Goal: Obtain resource: Obtain resource

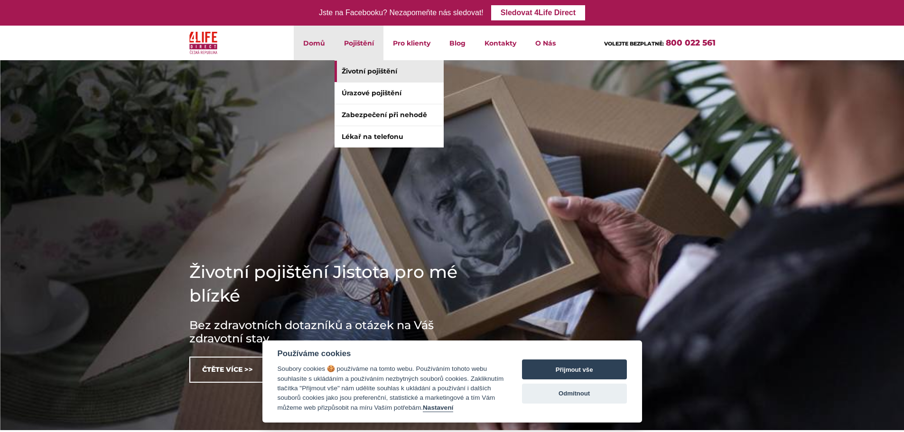
click at [359, 68] on link "Životní pojištění" at bounding box center [389, 71] width 109 height 21
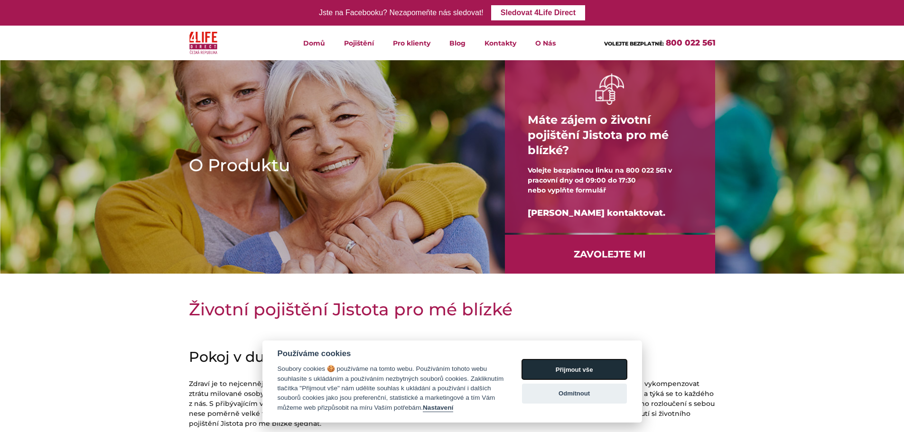
click at [573, 372] on button "Přijmout vše" at bounding box center [574, 370] width 105 height 20
checkbox input "true"
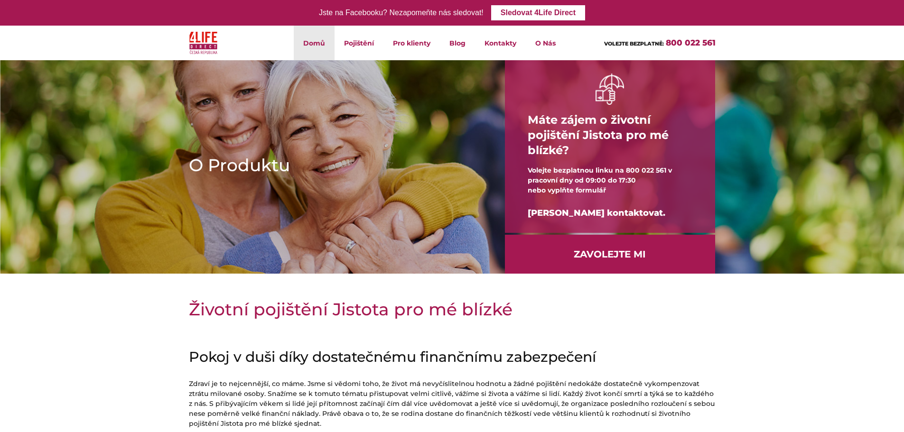
click at [307, 44] on link "Domů" at bounding box center [314, 43] width 41 height 35
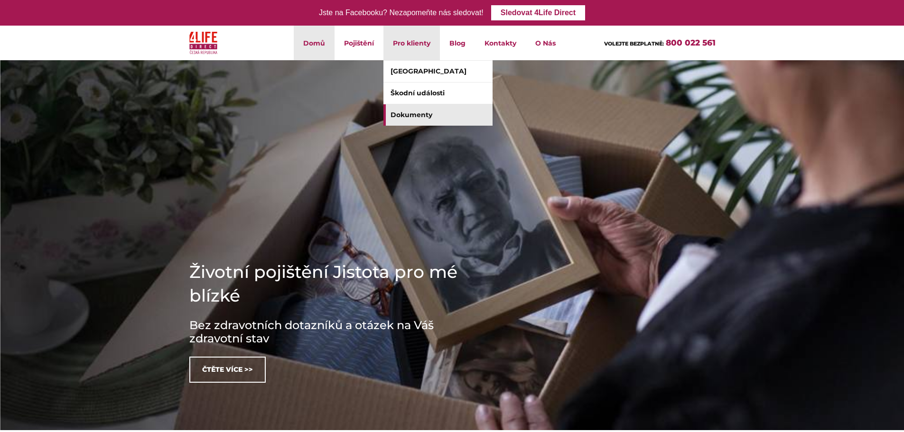
click at [409, 114] on link "Dokumenty" at bounding box center [437, 114] width 109 height 21
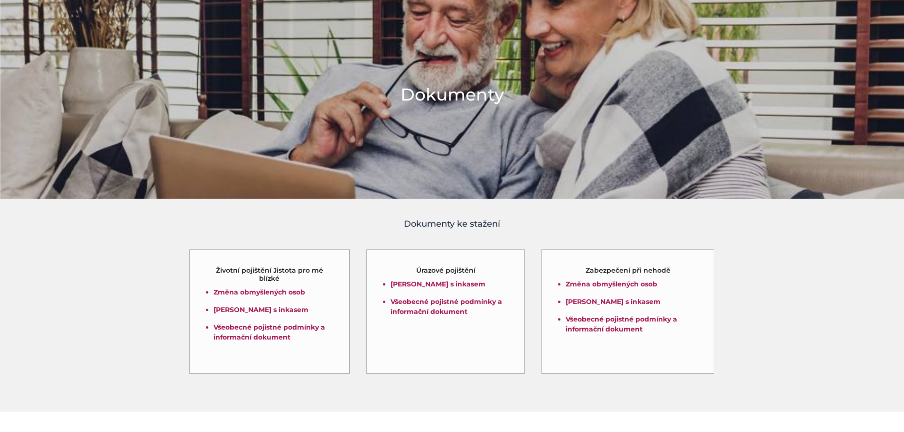
scroll to position [95, 0]
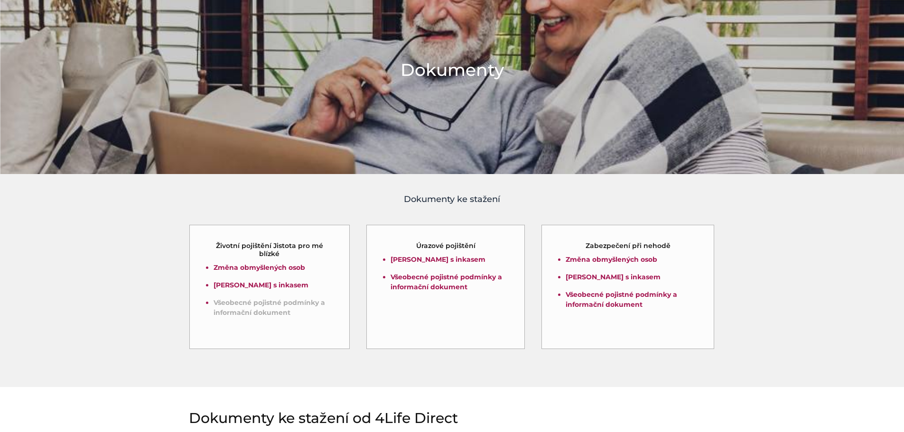
click at [298, 304] on link "Všeobecné pojistné podmínky a informační dokument" at bounding box center [270, 307] width 112 height 19
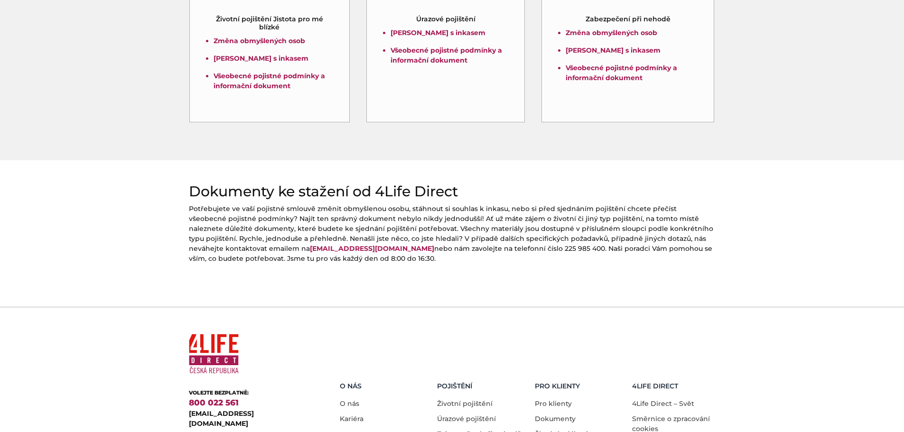
scroll to position [332, 0]
